Goal: Information Seeking & Learning: Learn about a topic

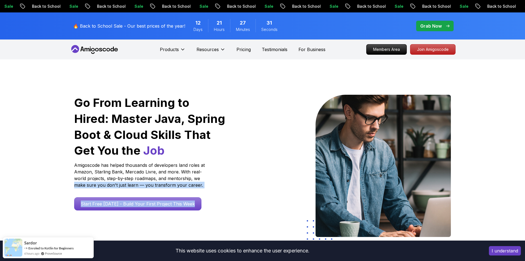
drag, startPoint x: 0, startPoint y: 0, endPoint x: 256, endPoint y: 236, distance: 348.0
click at [256, 236] on div "Go From Learning to Hired: Master Java, Spring Boot & Cloud Skills That Get You…" at bounding box center [263, 167] width 386 height 144
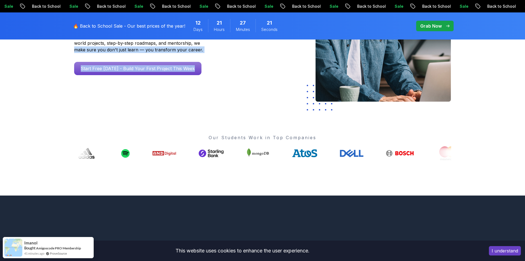
scroll to position [135, 0]
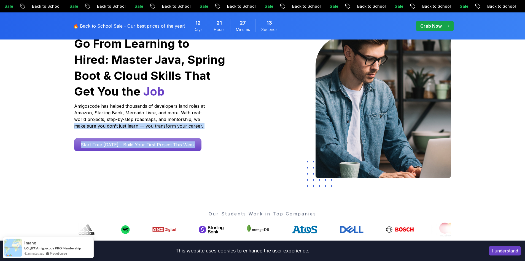
scroll to position [0, 0]
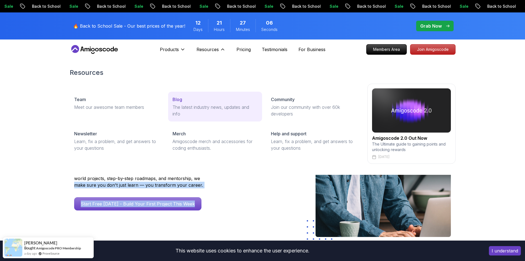
click at [180, 98] on p "Blog" at bounding box center [178, 99] width 10 height 7
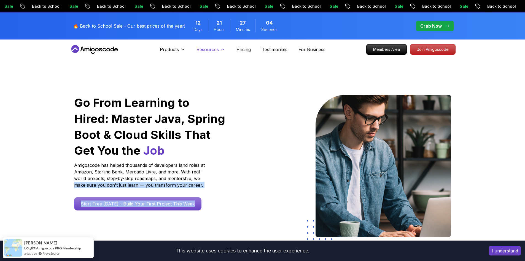
click at [210, 50] on p "Resources" at bounding box center [208, 49] width 22 height 7
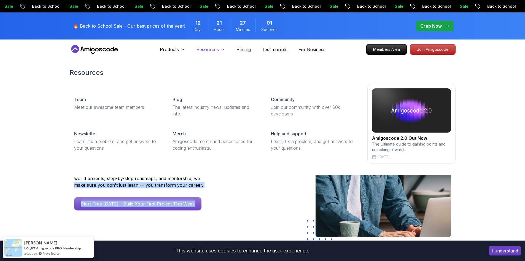
click at [213, 48] on p "Resources" at bounding box center [208, 49] width 22 height 7
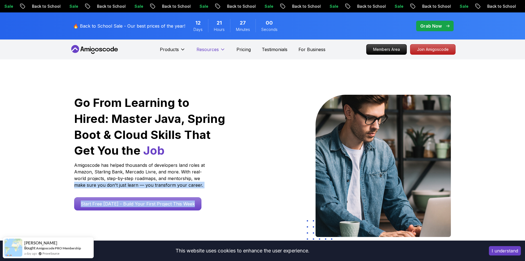
click at [213, 48] on p "Resources" at bounding box center [208, 49] width 22 height 7
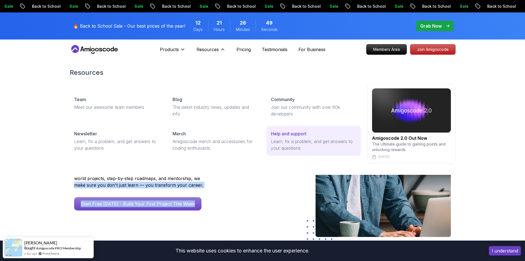
click at [273, 134] on p "Help and support" at bounding box center [289, 133] width 36 height 7
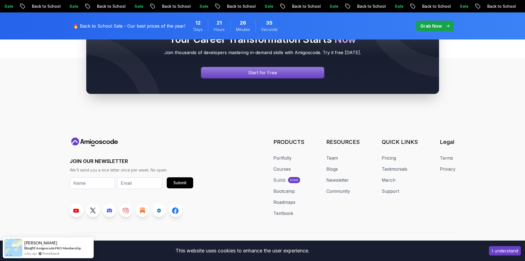
scroll to position [345, 0]
click at [287, 170] on link "Courses" at bounding box center [282, 168] width 17 height 7
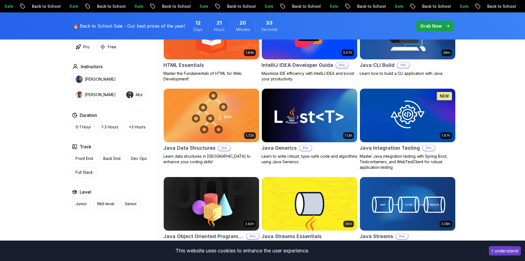
scroll to position [730, 0]
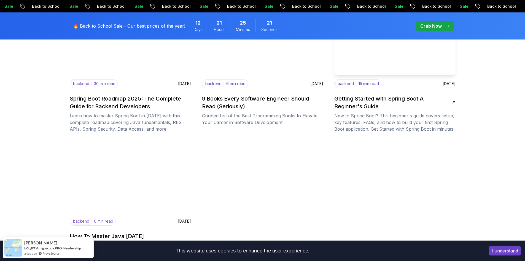
scroll to position [711, 0]
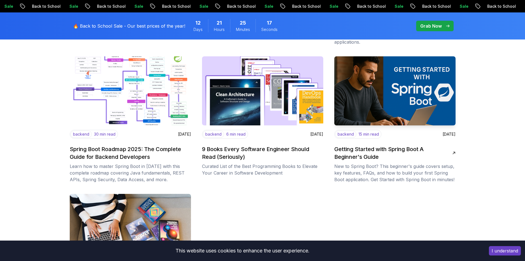
scroll to position [661, 0]
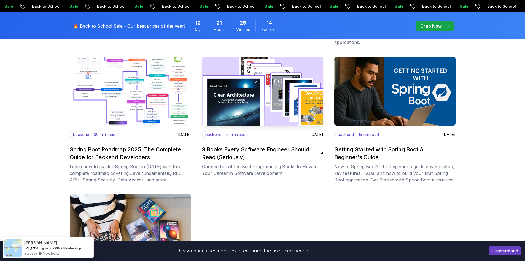
click at [222, 150] on h2 "9 Books Every Software Engineer Should Read (Seriously)" at bounding box center [261, 152] width 118 height 15
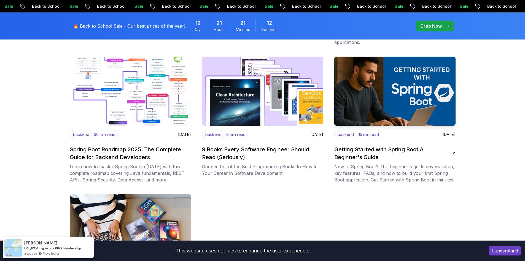
click at [352, 158] on h2 "Getting Started with Spring Boot A Beginner's Guide" at bounding box center [394, 152] width 118 height 15
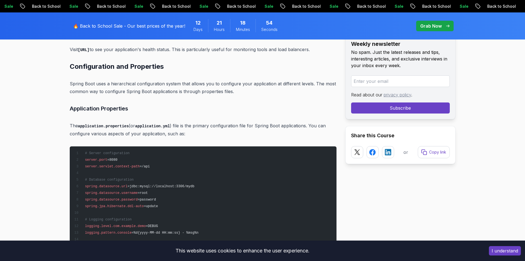
scroll to position [2624, 0]
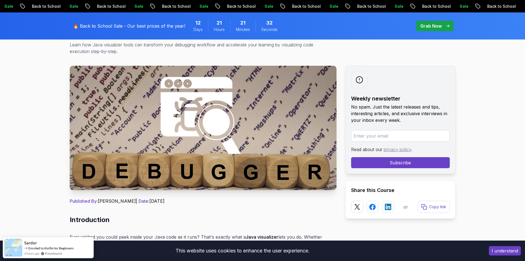
scroll to position [76, 0]
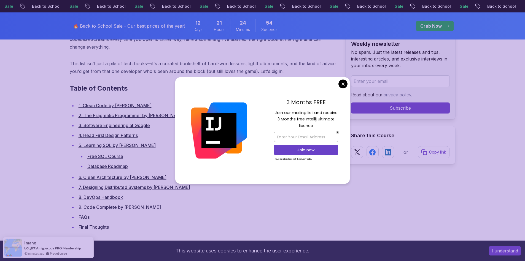
scroll to position [258, 0]
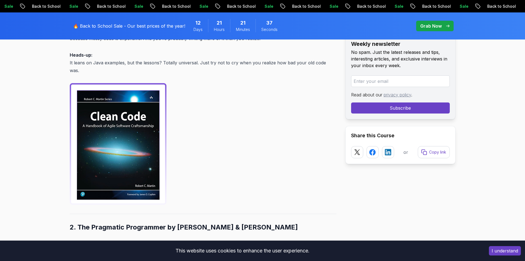
scroll to position [511, 0]
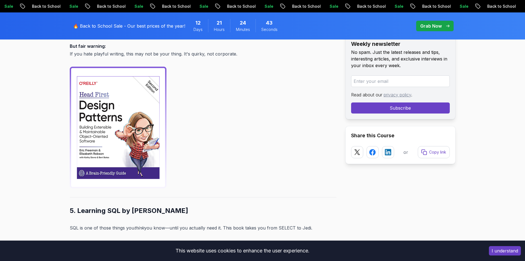
scroll to position [1283, 0]
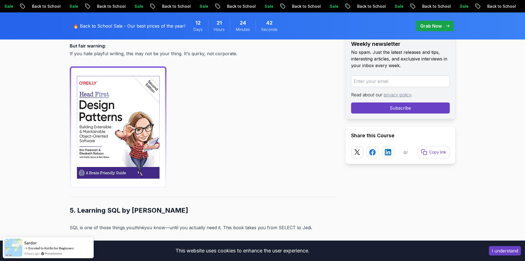
click at [97, 130] on img at bounding box center [118, 127] width 97 height 122
click at [100, 165] on img at bounding box center [118, 127] width 97 height 122
